Goal: Information Seeking & Learning: Learn about a topic

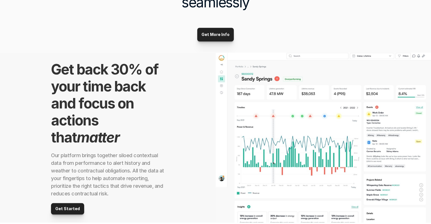
scroll to position [421, 0]
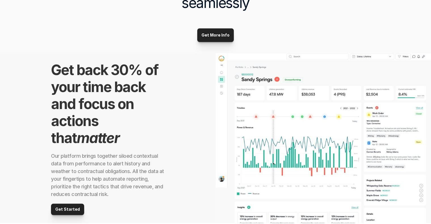
click at [276, 98] on img at bounding box center [324, 138] width 216 height 170
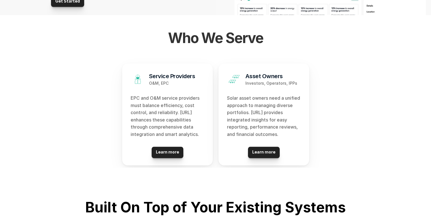
scroll to position [699, 0]
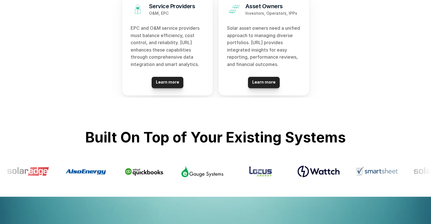
click at [271, 55] on p "Solar asset owners need a unified approach to managing diverse portfolios. [URL…" at bounding box center [264, 47] width 74 height 44
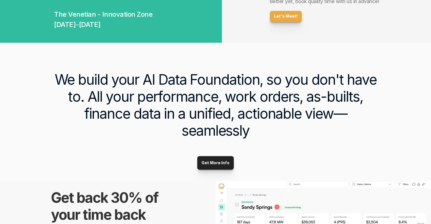
scroll to position [286, 0]
